Goal: Find specific page/section: Find specific page/section

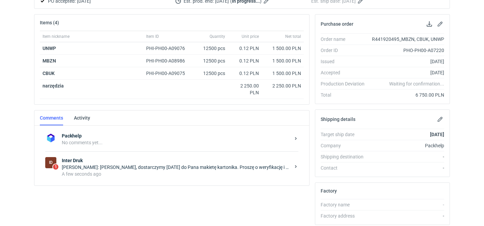
scroll to position [89, 0]
click at [156, 175] on div "A few seconds ago" at bounding box center [176, 173] width 229 height 7
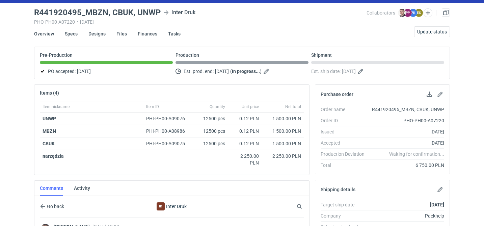
scroll to position [9, 0]
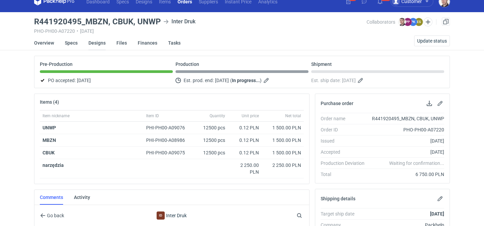
click at [99, 46] on link "Designs" at bounding box center [96, 42] width 17 height 15
